Goal: Transaction & Acquisition: Purchase product/service

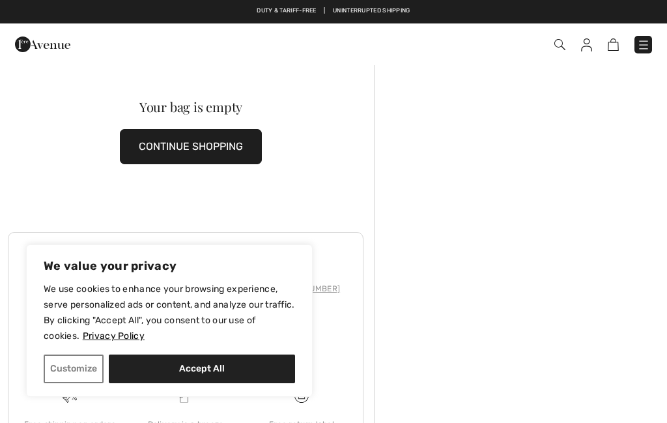
click at [233, 156] on button "CONTINUE SHOPPING" at bounding box center [191, 146] width 142 height 35
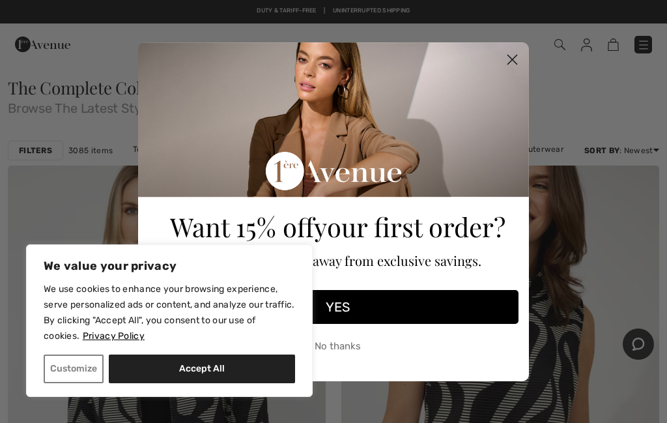
click at [515, 56] on circle "Close dialog" at bounding box center [512, 58] width 21 height 21
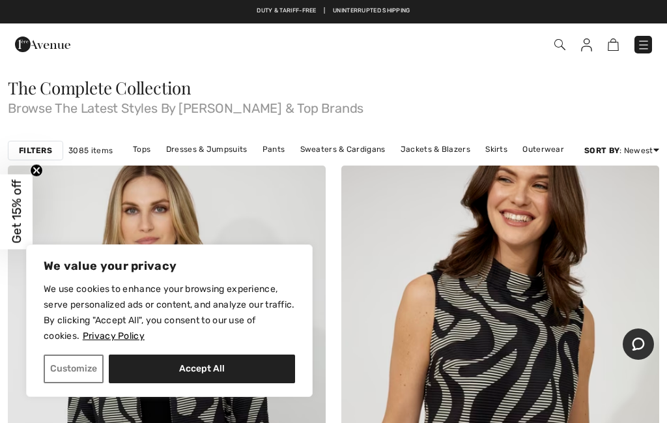
click at [223, 374] on button "Accept All" at bounding box center [202, 368] width 186 height 29
checkbox input "true"
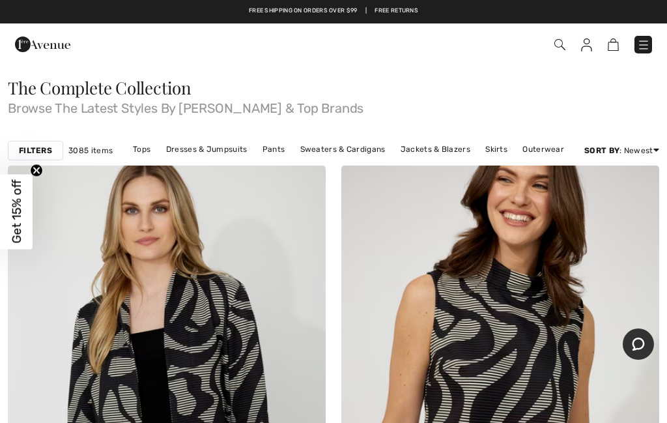
click at [36, 173] on circle "Close teaser" at bounding box center [37, 170] width 12 height 12
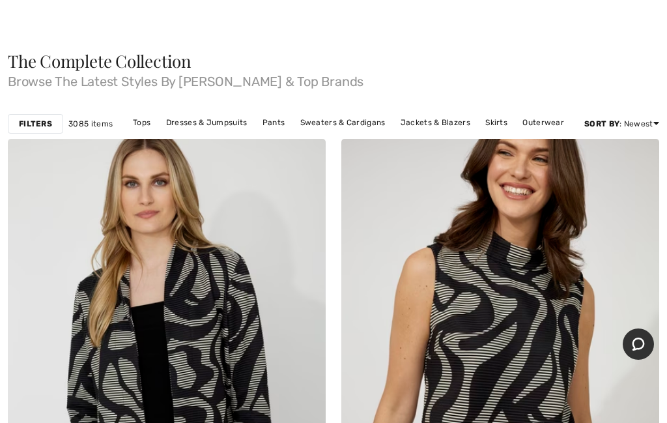
scroll to position [27, 0]
click at [147, 123] on link "Tops" at bounding box center [141, 121] width 31 height 17
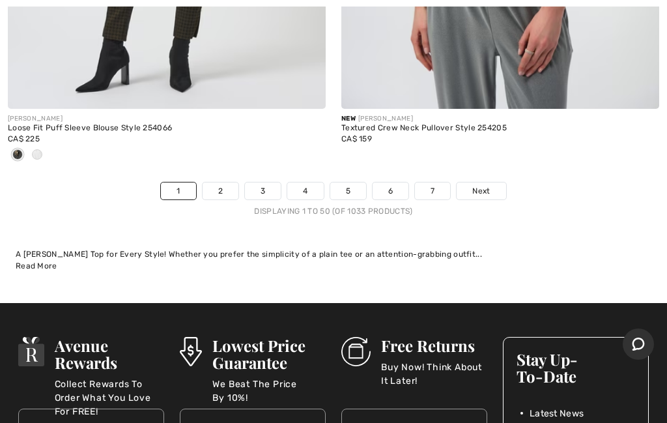
scroll to position [14028, 0]
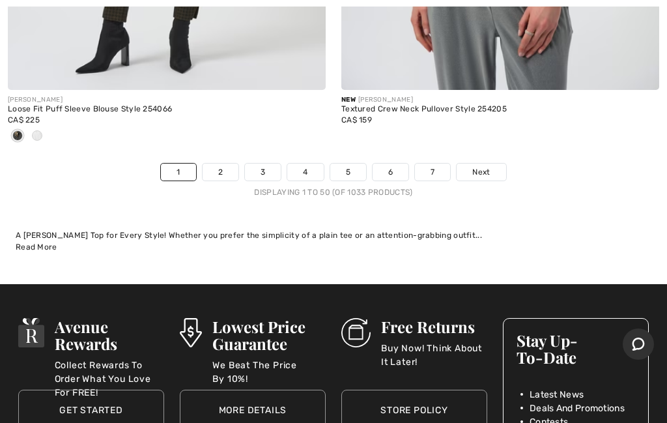
click at [483, 166] on span "Next" at bounding box center [481, 172] width 18 height 12
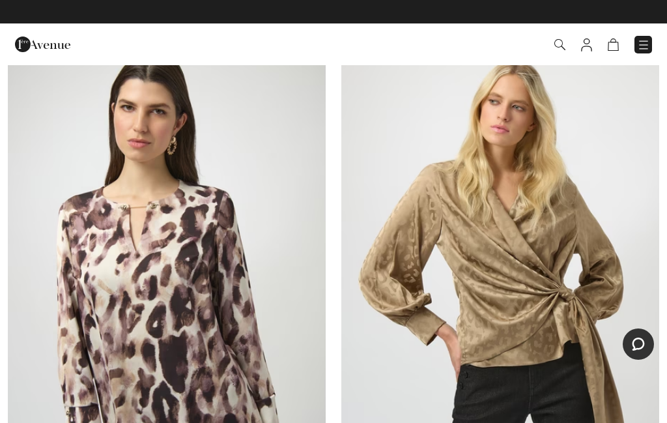
scroll to position [4013, 0]
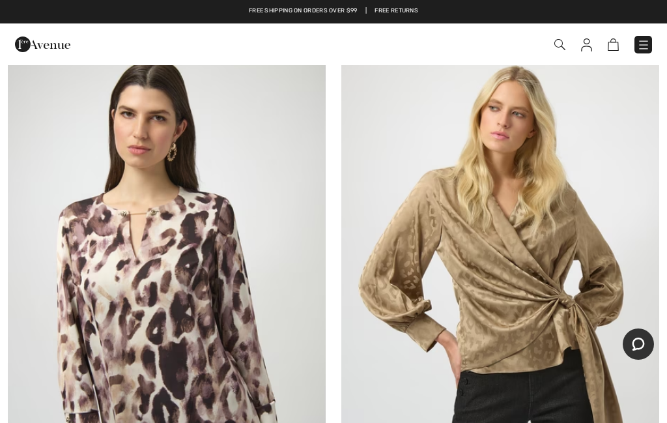
click at [540, 264] on img at bounding box center [500, 284] width 318 height 477
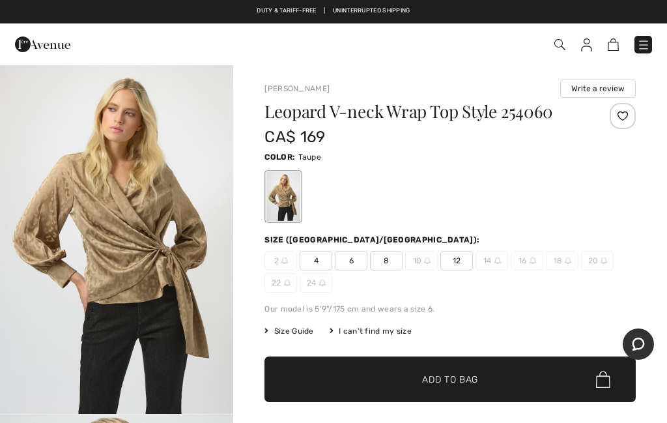
click at [462, 259] on span "12" at bounding box center [456, 261] width 33 height 20
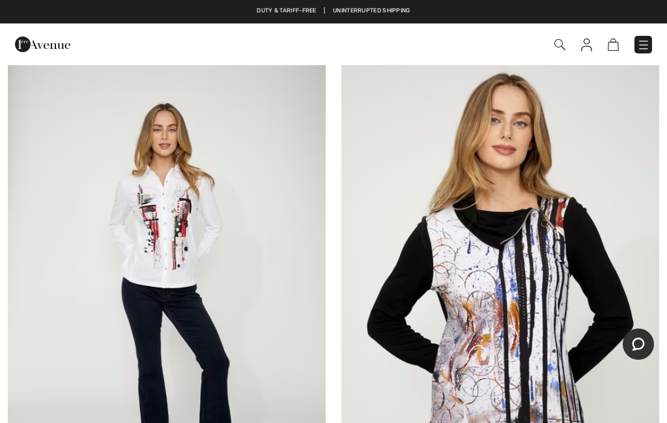
scroll to position [12199, 0]
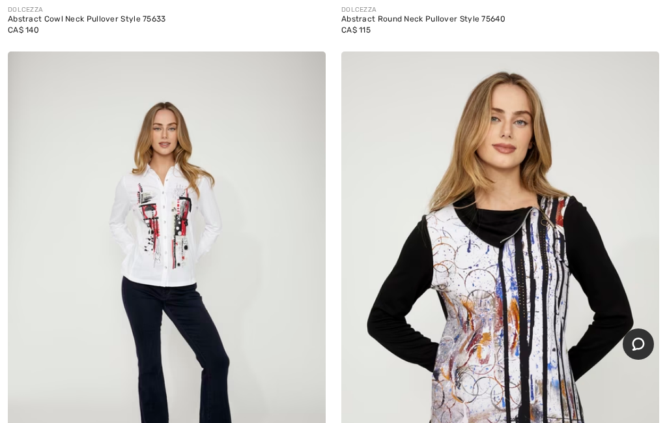
click at [193, 212] on img at bounding box center [167, 289] width 318 height 477
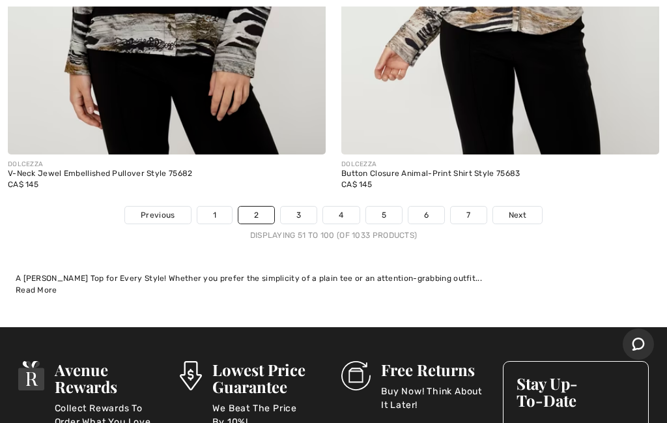
scroll to position [13787, 0]
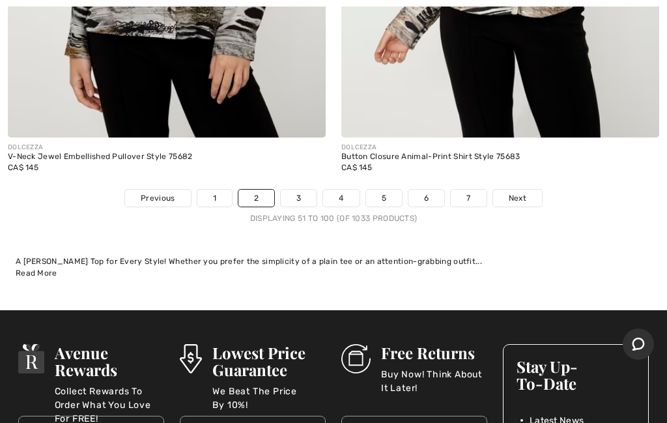
click at [528, 190] on link "Next" at bounding box center [517, 198] width 49 height 17
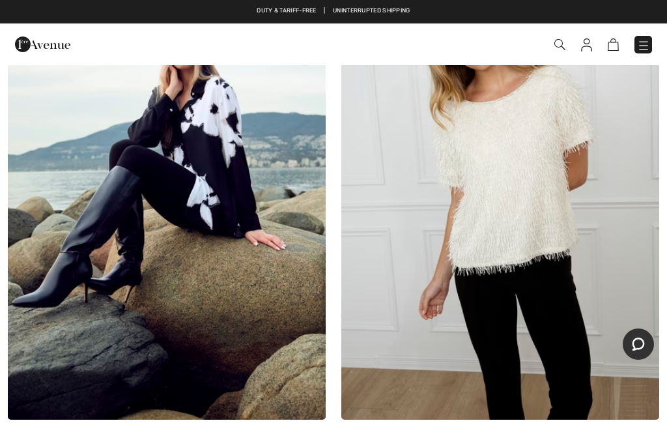
scroll to position [8038, 0]
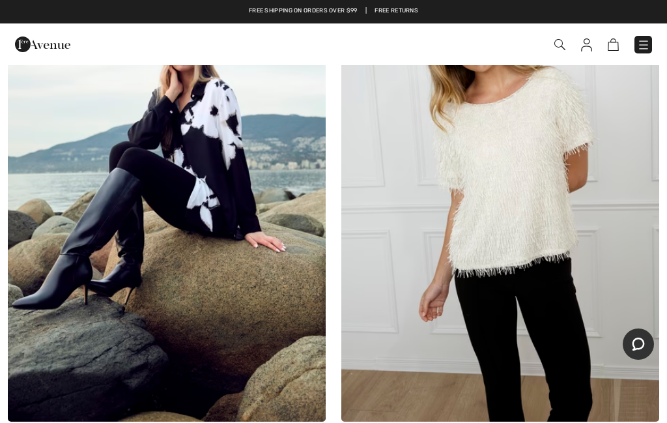
click at [219, 209] on img at bounding box center [167, 183] width 318 height 477
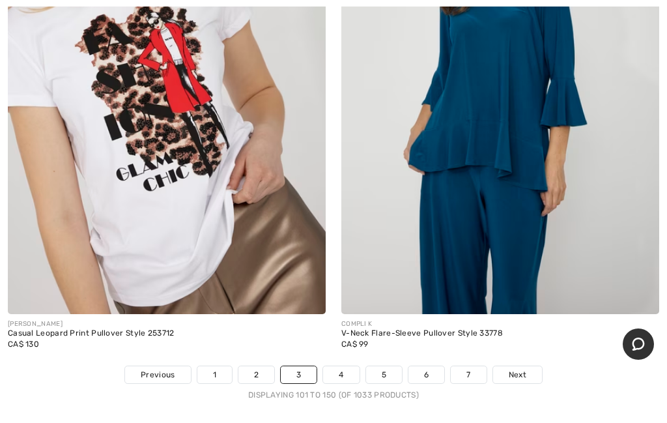
scroll to position [13818, 0]
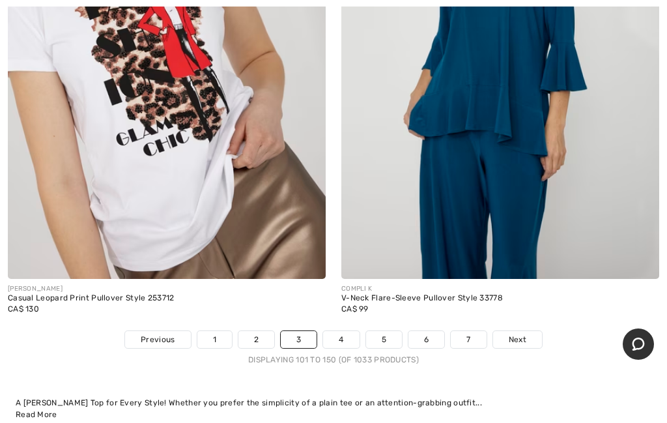
click at [514, 333] on span "Next" at bounding box center [518, 339] width 18 height 12
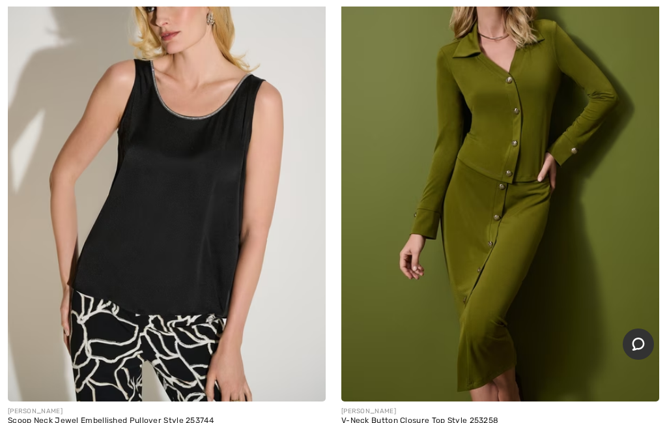
scroll to position [2952, 0]
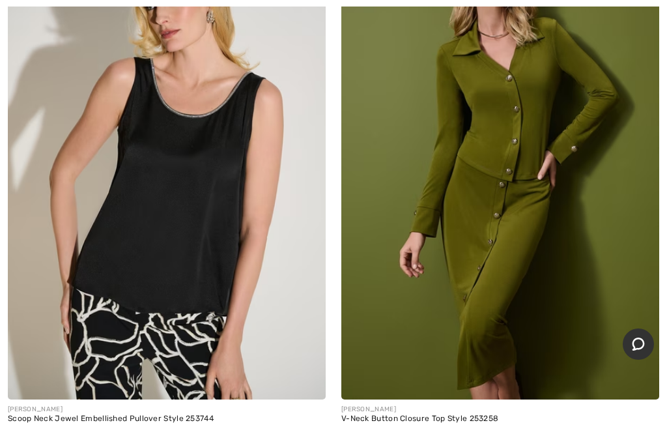
click at [563, 244] on img at bounding box center [500, 160] width 318 height 477
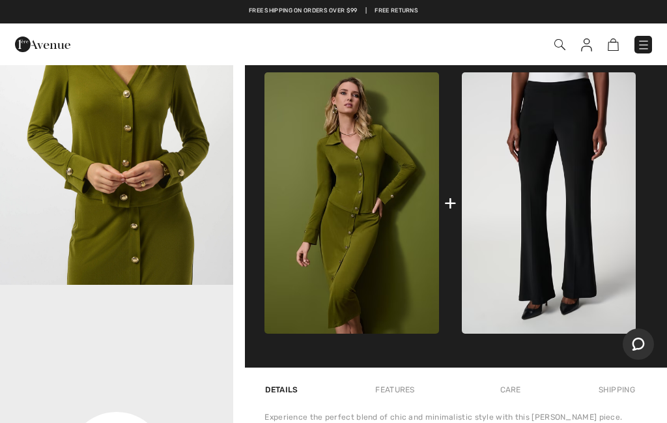
scroll to position [451, 0]
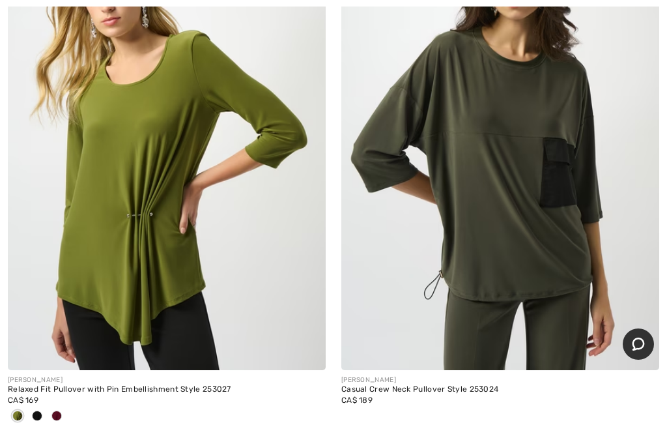
scroll to position [3638, 0]
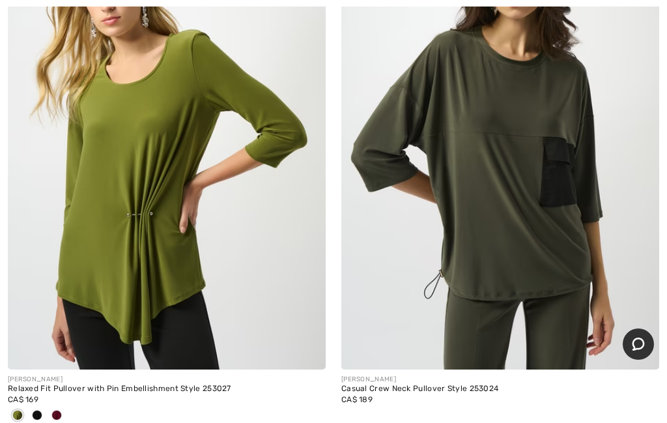
click at [63, 418] on div at bounding box center [57, 415] width 20 height 21
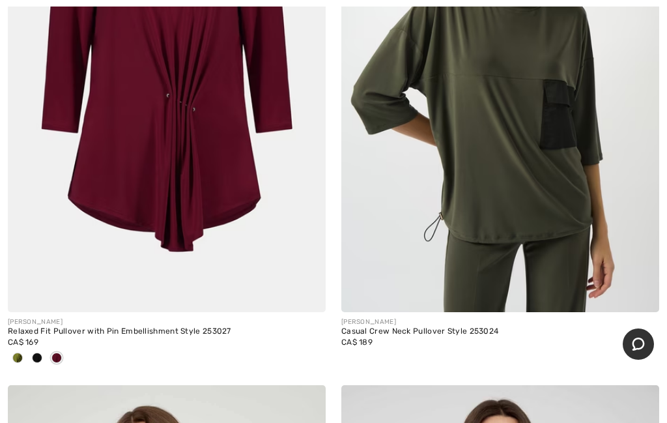
scroll to position [3698, 0]
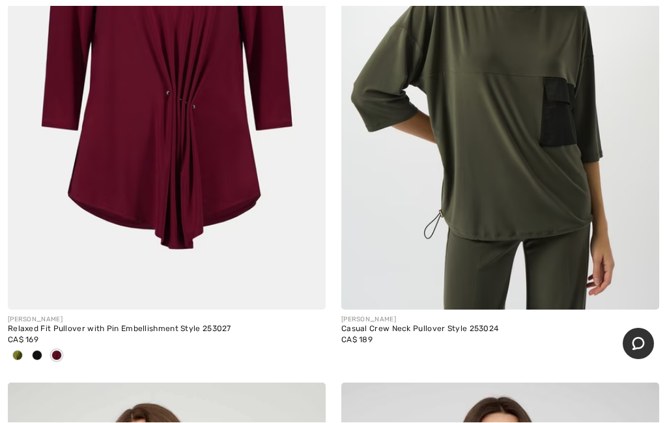
click at [21, 359] on div at bounding box center [18, 356] width 20 height 21
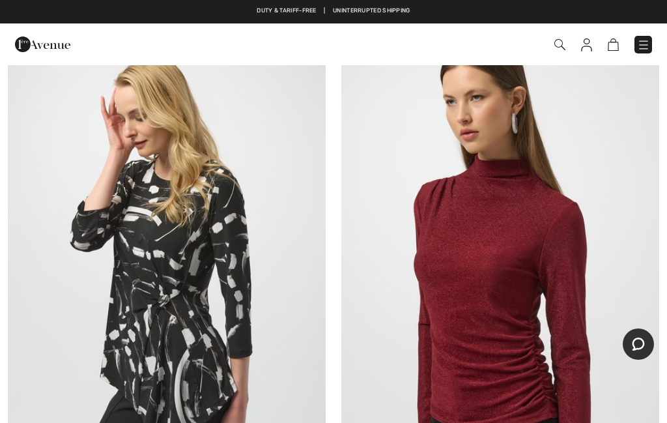
scroll to position [7452, 0]
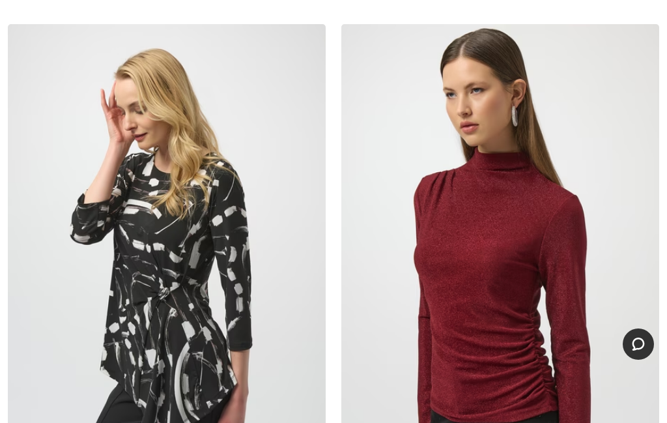
click at [191, 268] on img at bounding box center [167, 262] width 318 height 477
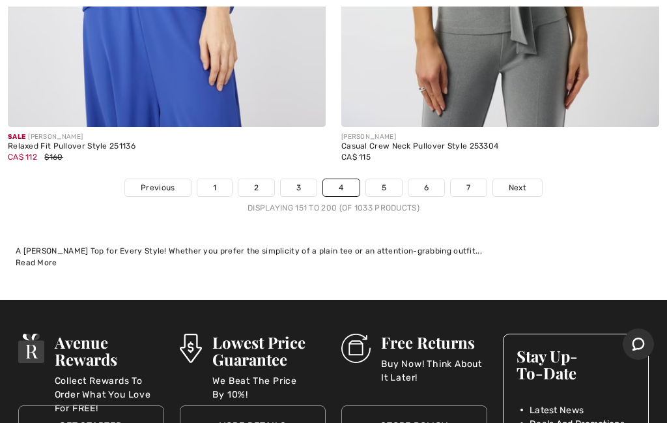
scroll to position [13919, 0]
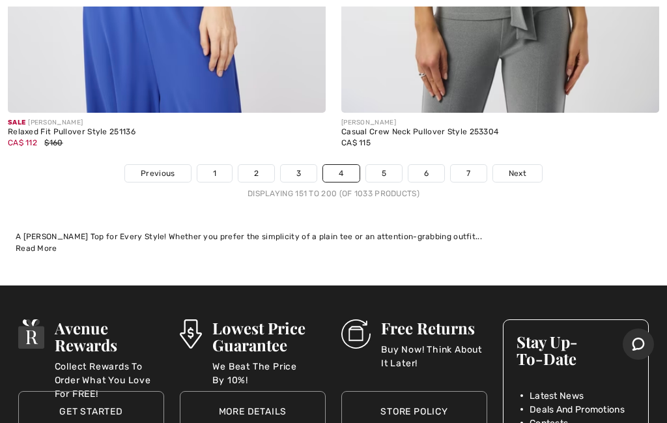
click at [388, 165] on link "5" at bounding box center [384, 173] width 36 height 17
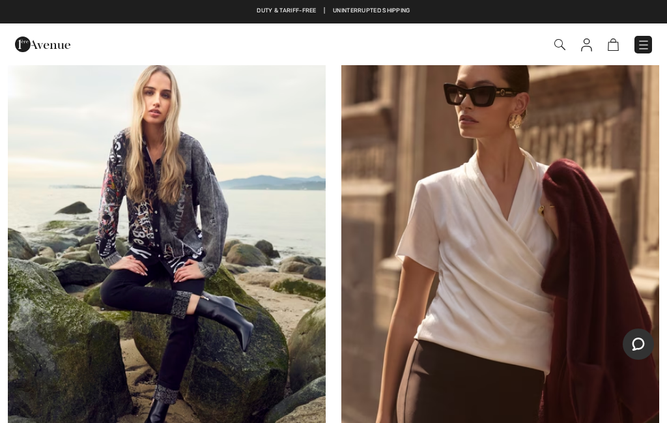
scroll to position [9536, 0]
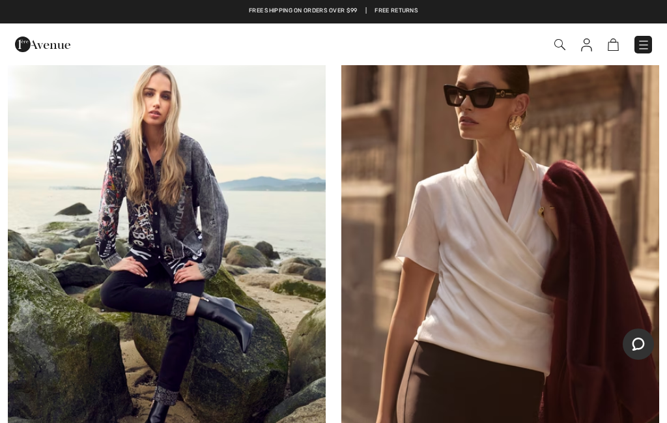
click at [183, 212] on img at bounding box center [167, 270] width 318 height 477
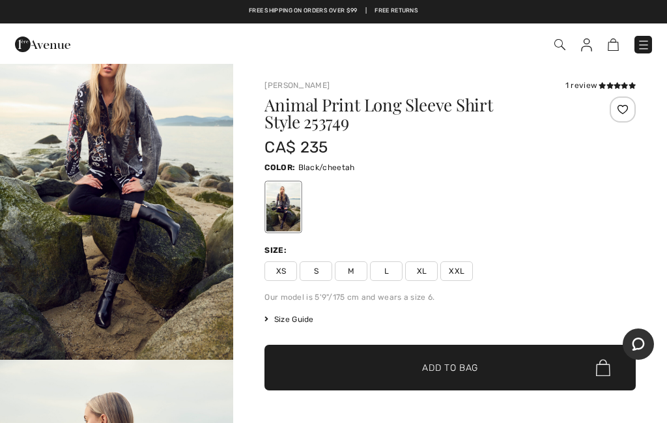
scroll to position [31, 0]
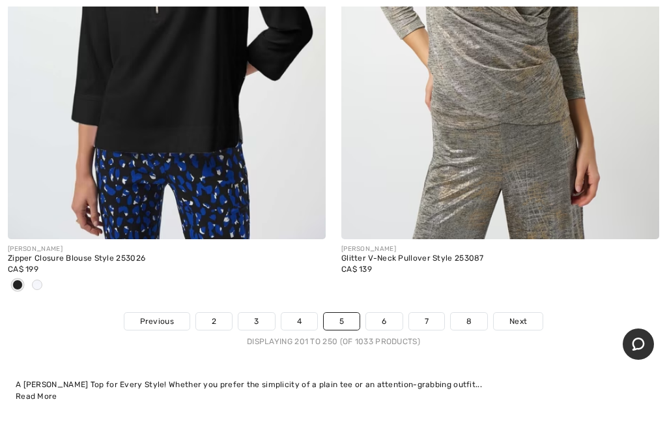
scroll to position [13852, 0]
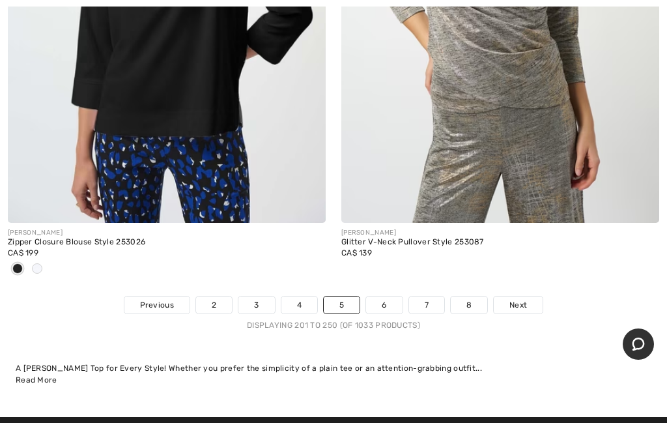
click at [389, 296] on link "6" at bounding box center [384, 304] width 36 height 17
click at [391, 296] on link "6" at bounding box center [384, 304] width 36 height 17
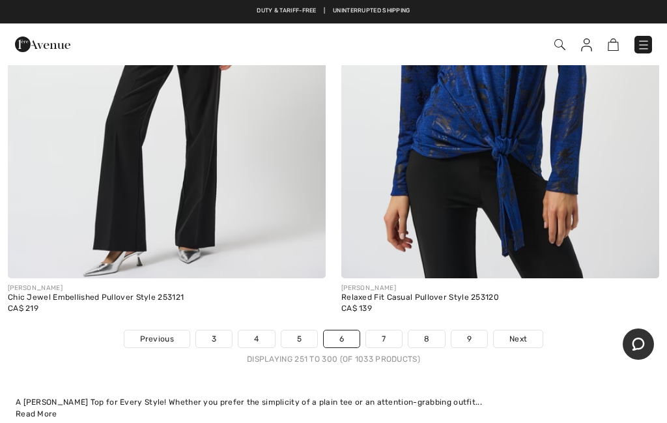
scroll to position [13663, 0]
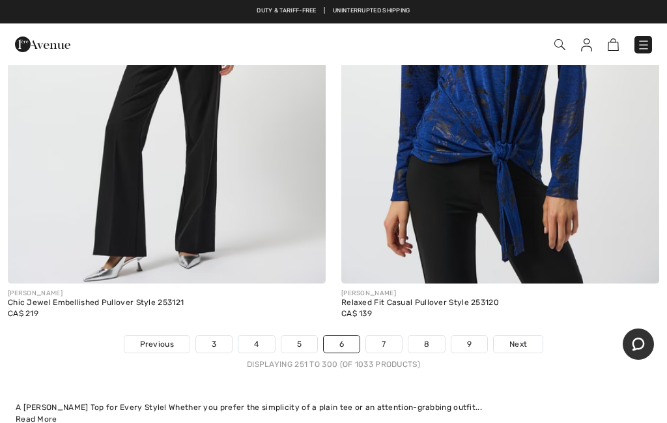
click at [515, 338] on span "Next" at bounding box center [518, 344] width 18 height 12
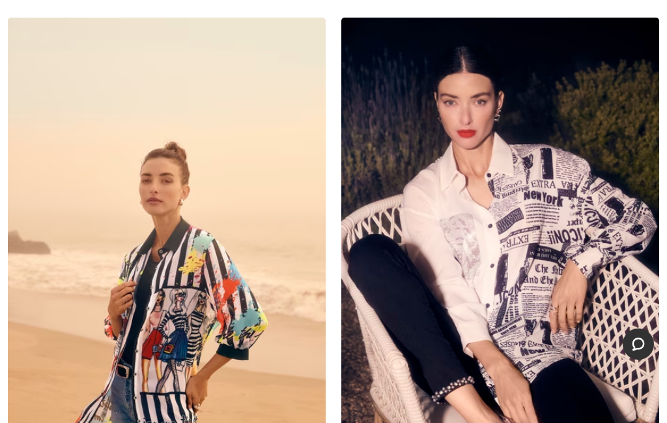
scroll to position [7911, 0]
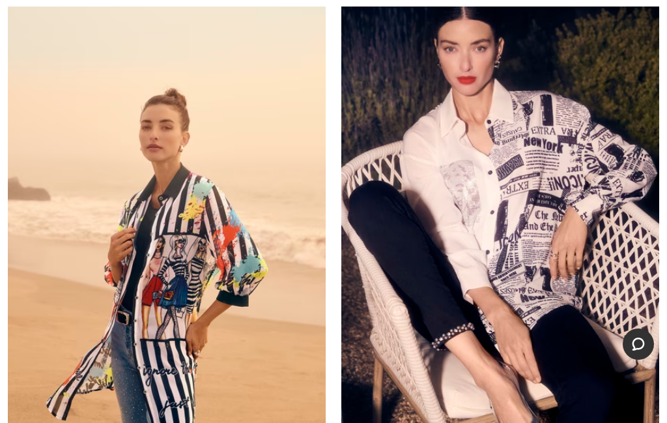
click at [546, 241] on img at bounding box center [500, 202] width 318 height 477
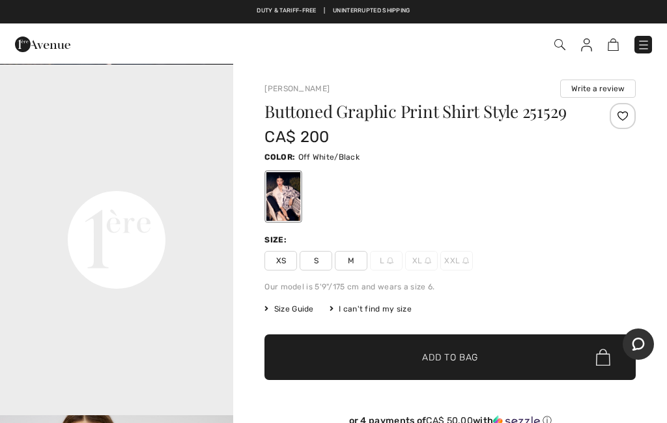
scroll to position [701, 0]
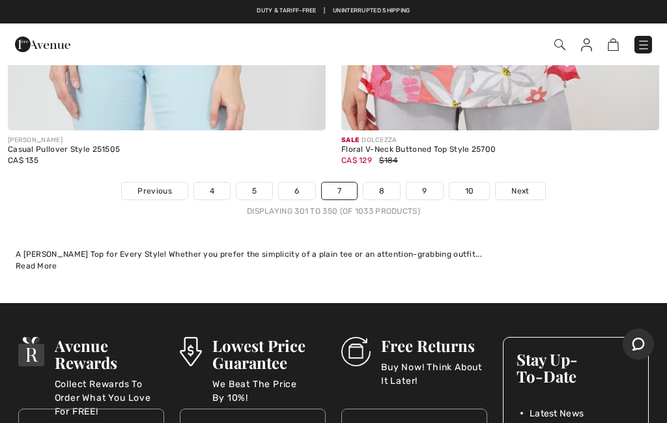
scroll to position [13808, 0]
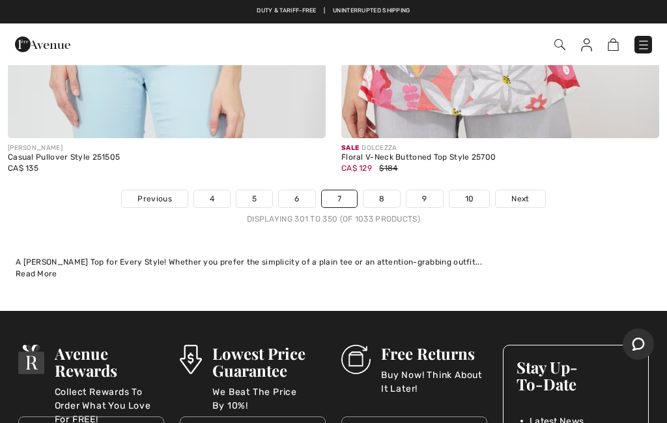
click at [386, 190] on link "8" at bounding box center [381, 198] width 36 height 17
